Goal: Navigation & Orientation: Find specific page/section

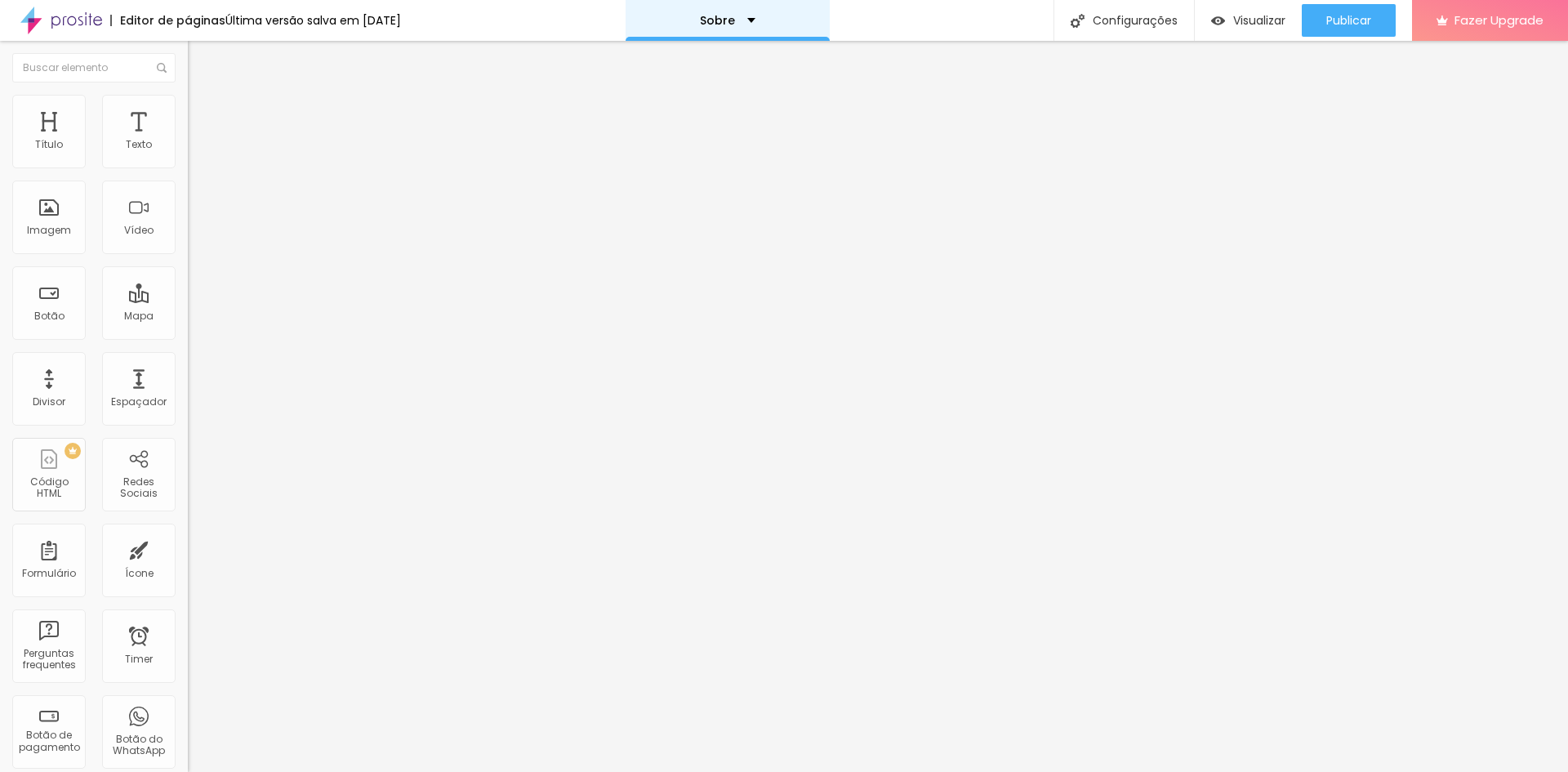
click at [721, 21] on p "Sobre" at bounding box center [717, 20] width 35 height 11
click at [664, 50] on link "Sobre" at bounding box center [646, 51] width 36 height 17
click at [721, 31] on div "Sobre" at bounding box center [728, 20] width 204 height 41
click at [664, 59] on link "Sobre" at bounding box center [646, 51] width 36 height 17
click at [681, 31] on div "Sobre" at bounding box center [742, 20] width 204 height 41
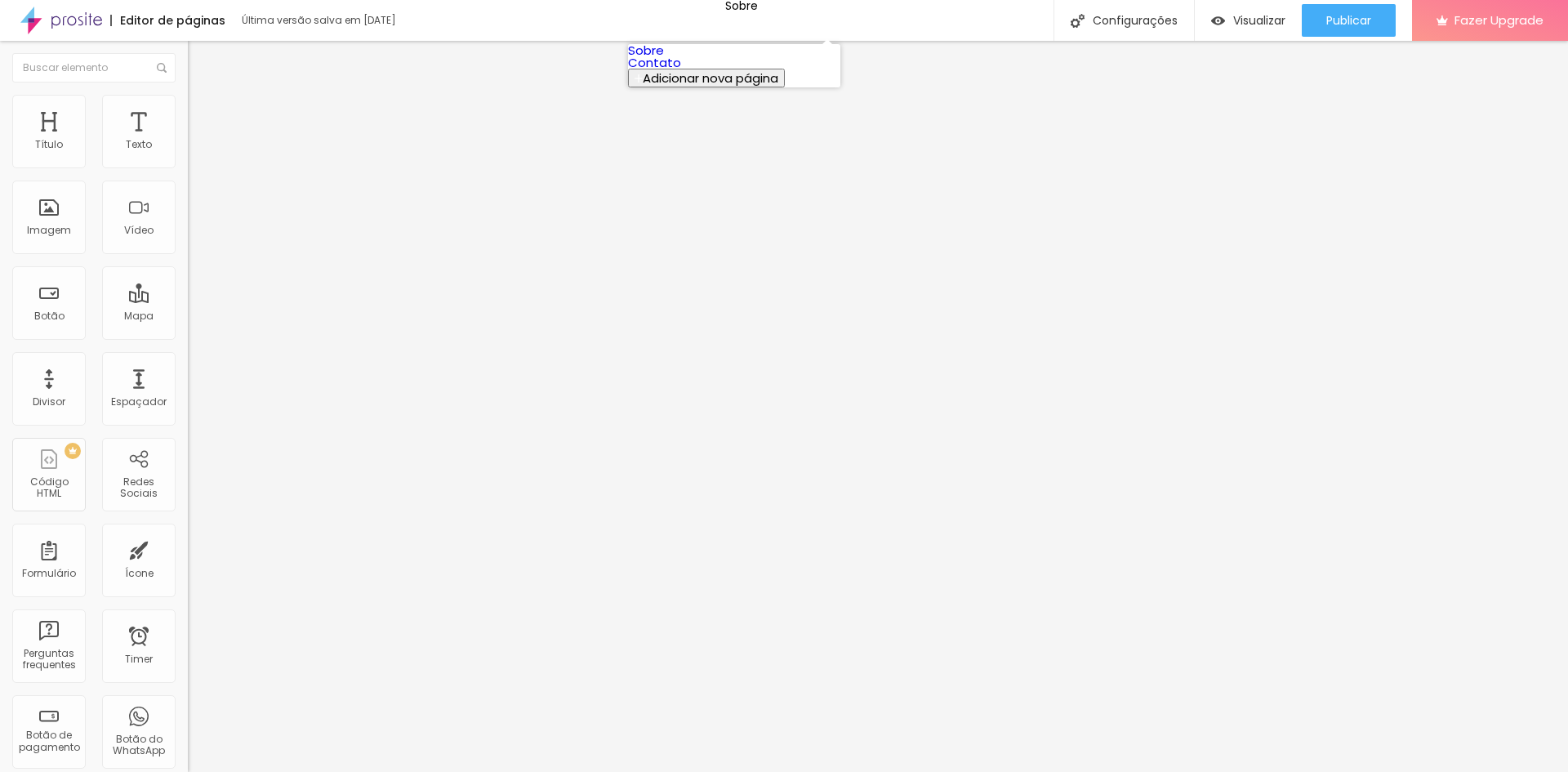
click at [681, 71] on link "Contato" at bounding box center [655, 62] width 53 height 17
click at [731, 23] on p "Contato" at bounding box center [731, 20] width 51 height 11
click at [664, 59] on link "Sobre" at bounding box center [646, 51] width 36 height 17
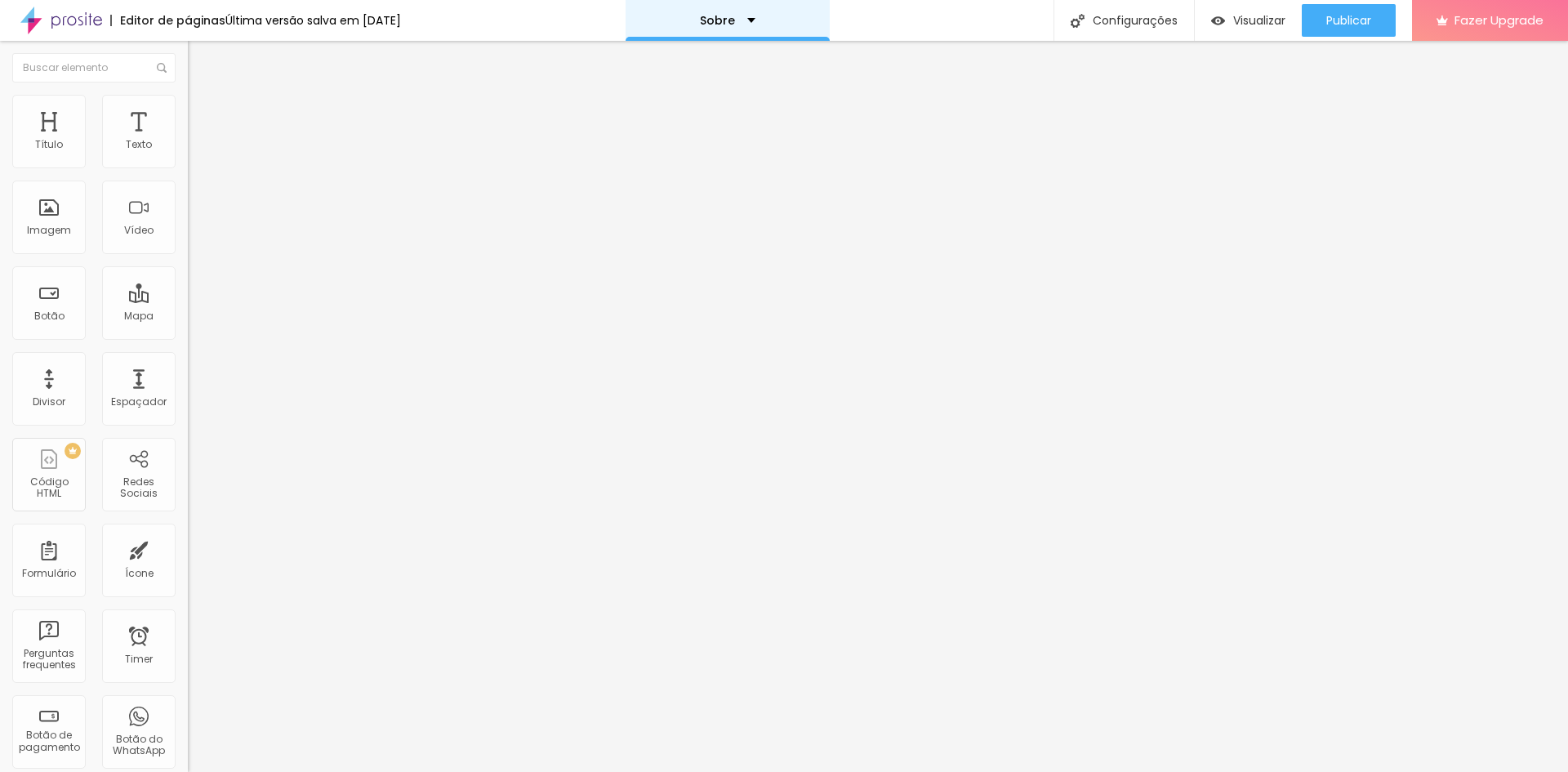
click at [714, 14] on div "Sobre" at bounding box center [728, 20] width 204 height 41
click at [664, 59] on link "Sobre" at bounding box center [646, 51] width 36 height 17
